Goal: Task Accomplishment & Management: Use online tool/utility

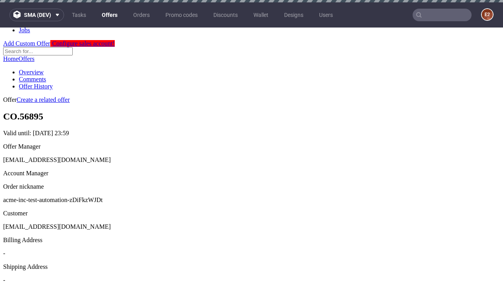
scroll to position [2, 0]
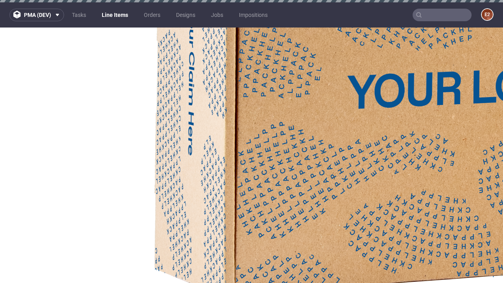
select select "accepted"
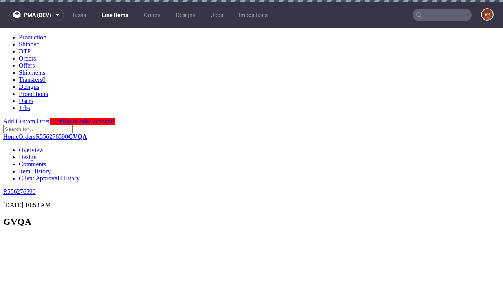
select select "received"
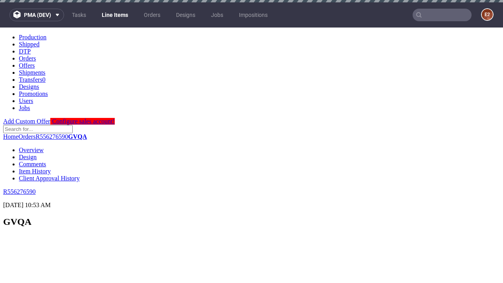
scroll to position [593, 0]
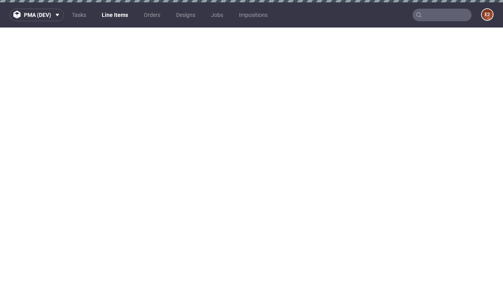
select select "accepted_dtp_issue_reprint"
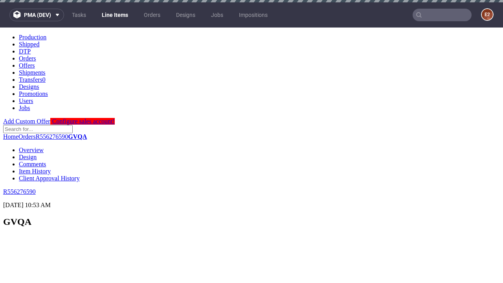
scroll to position [622, 0]
